Goal: Answer question/provide support

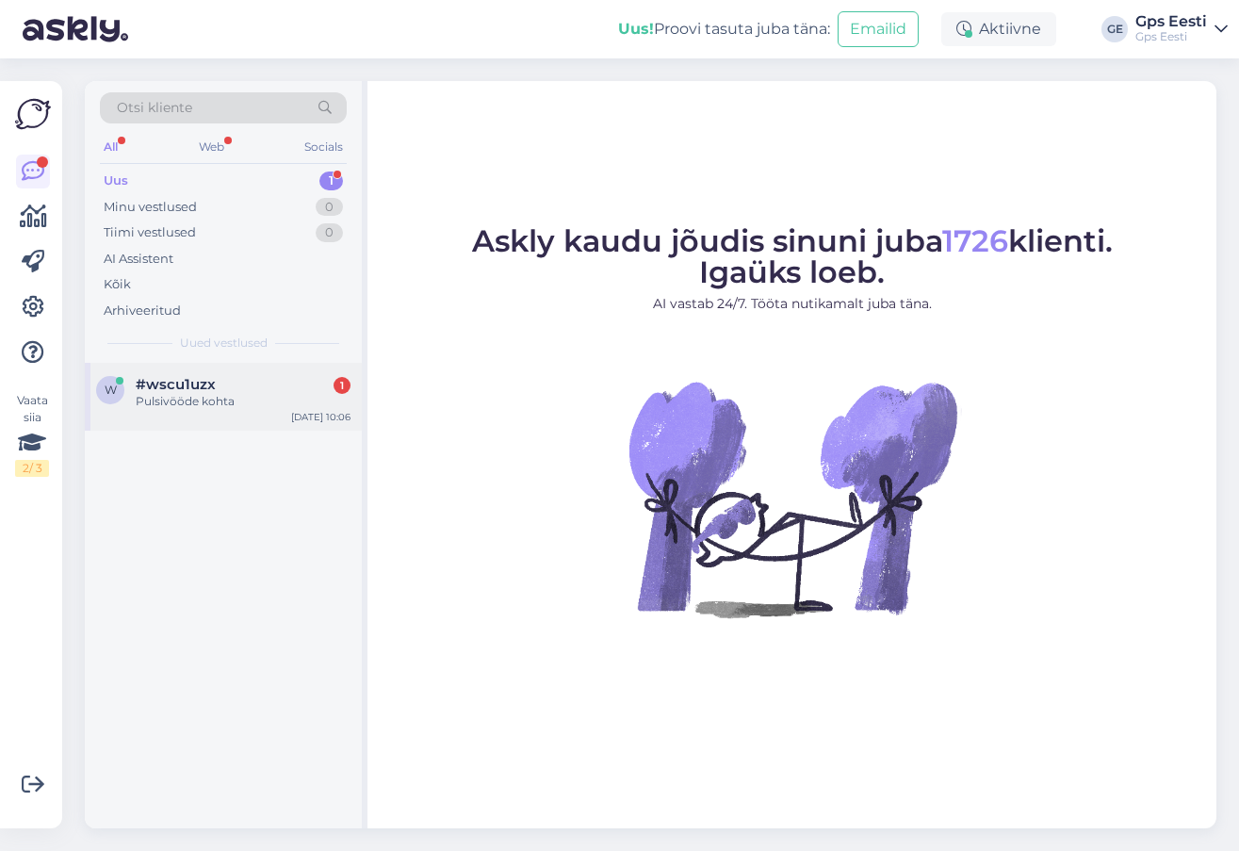
click at [170, 390] on span "#wscu1uzx" at bounding box center [176, 384] width 80 height 17
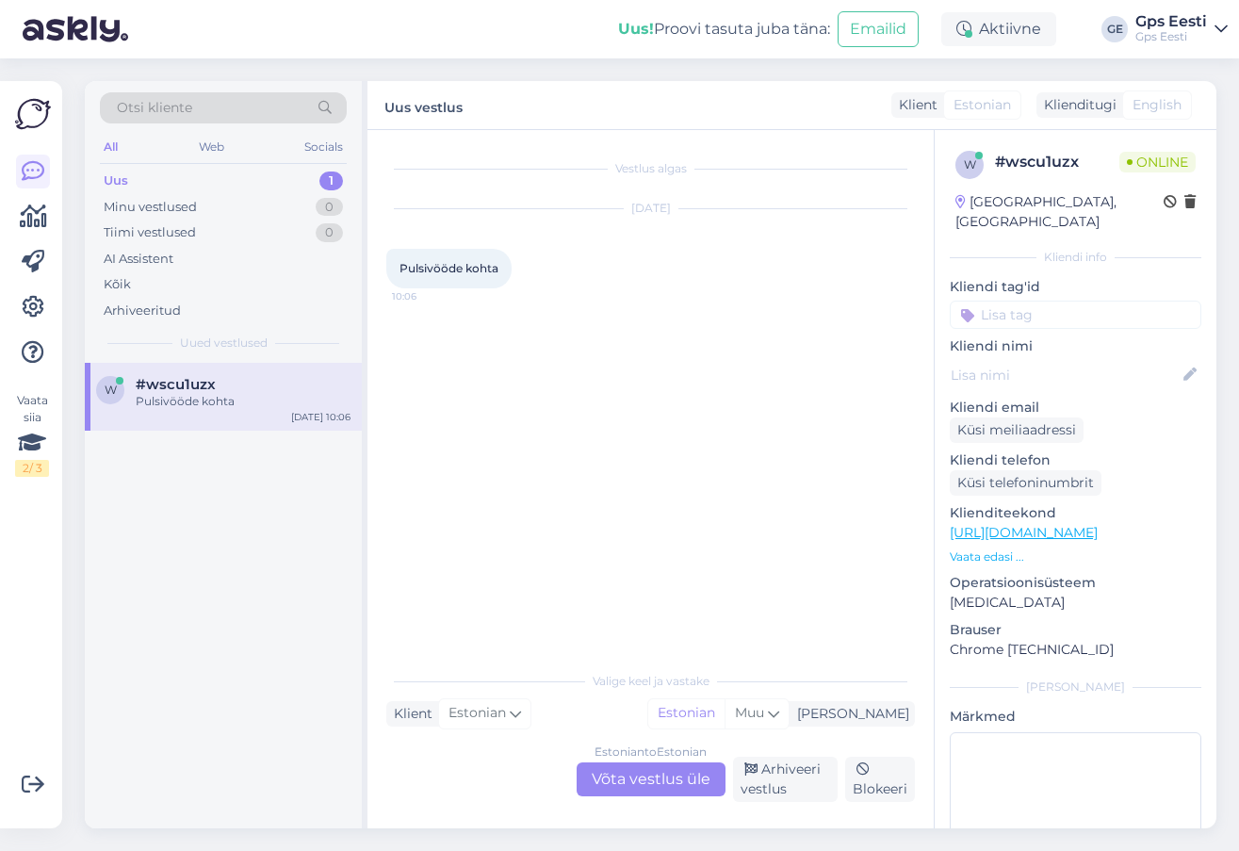
click at [654, 778] on div "Estonian to Estonian Võta vestlus üle" at bounding box center [651, 779] width 149 height 34
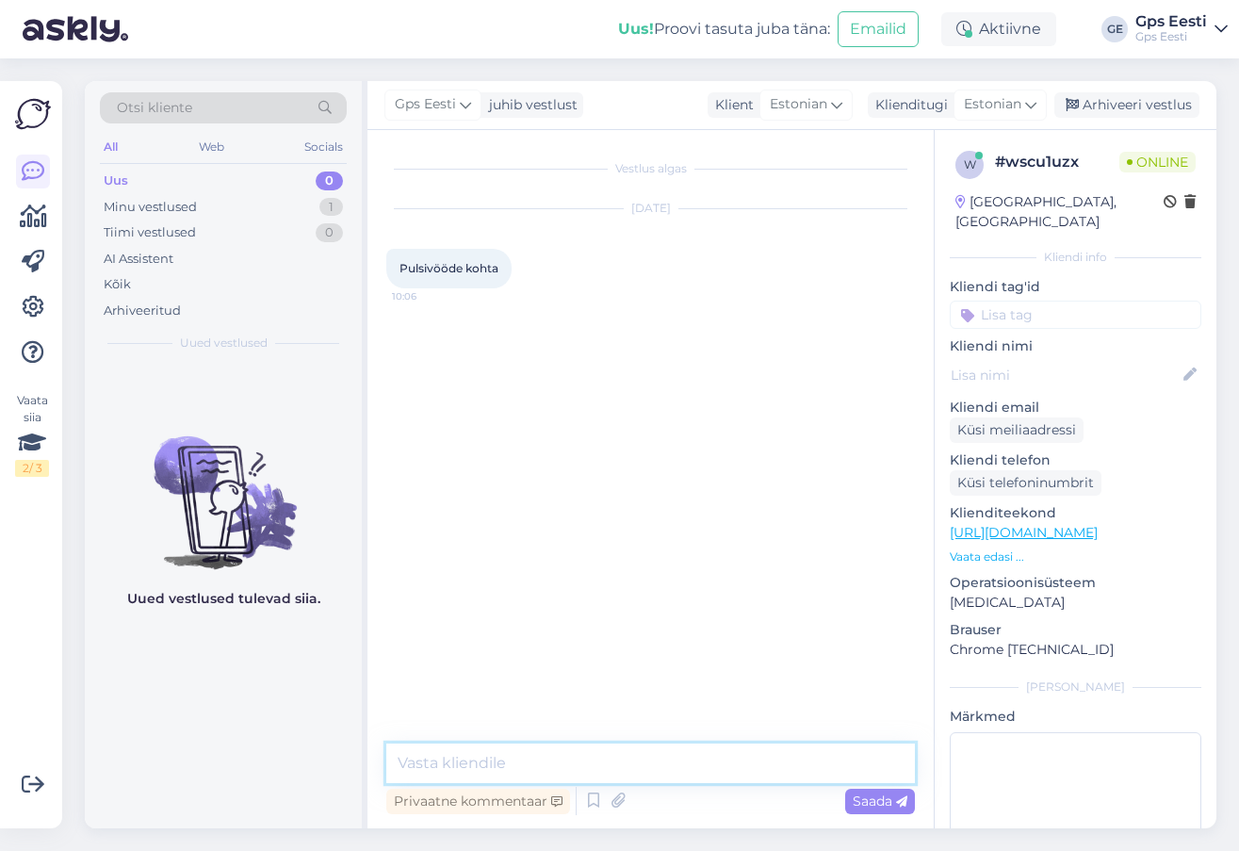
click at [553, 753] on textarea at bounding box center [650, 764] width 529 height 40
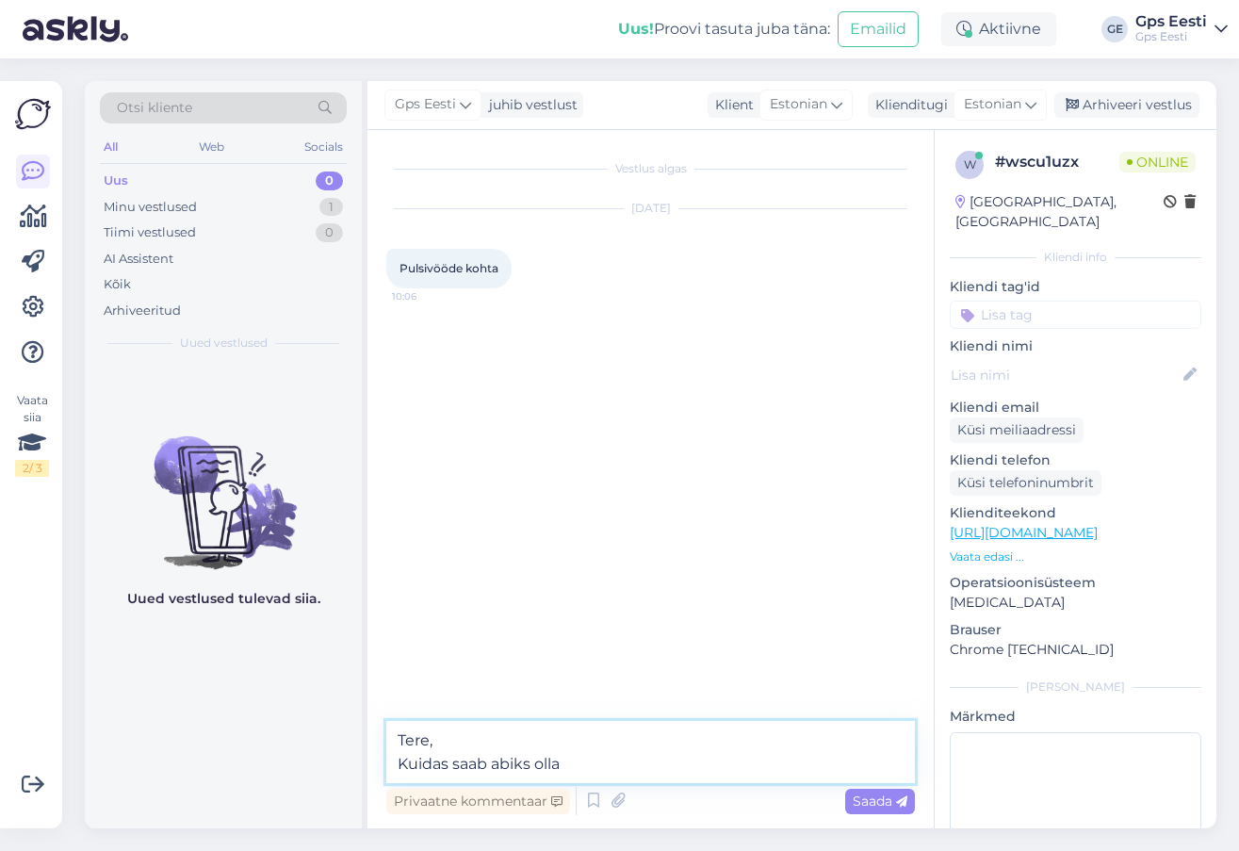
type textarea "Tere, Kuidas saab abiks olla?"
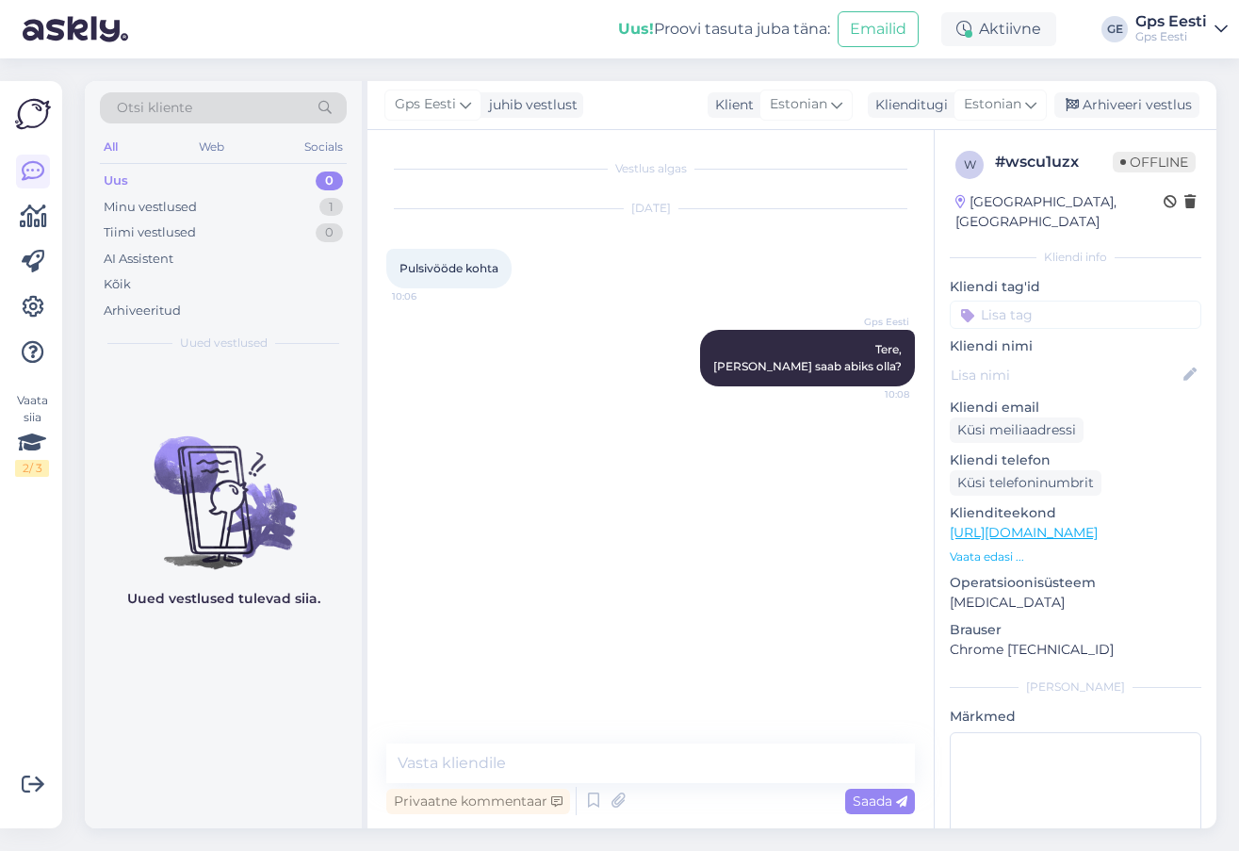
click at [830, 445] on div "Vestlus algas Sep 10 2025 Pulsivööde kohta 10:06 Gps Eesti Tere, Kuidas saab ab…" at bounding box center [659, 438] width 546 height 578
click at [1145, 108] on div "Arhiveeri vestlus" at bounding box center [1127, 104] width 145 height 25
